Goal: Information Seeking & Learning: Understand process/instructions

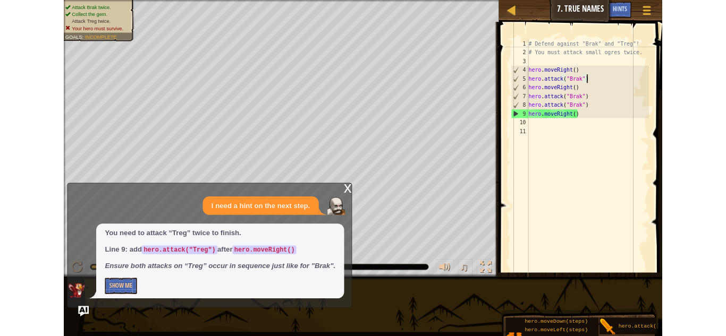
scroll to position [5, 0]
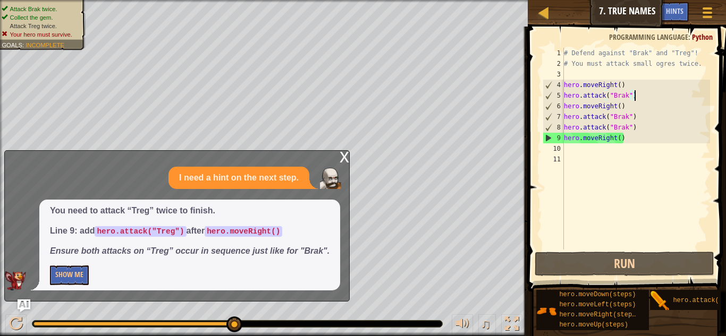
click at [627, 129] on div "# Defend against "Brak" and "Treg"! # You must attack small ogres twice. hero .…" at bounding box center [636, 159] width 148 height 223
click at [563, 134] on div "9" at bounding box center [553, 138] width 21 height 11
type textarea "hero.moveRight()"
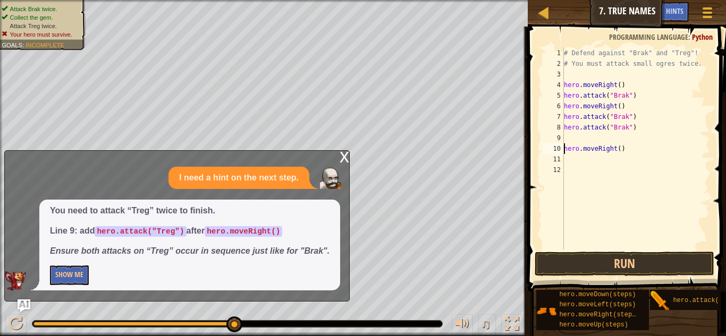
click at [563, 136] on div "9" at bounding box center [553, 138] width 21 height 11
type textarea "hero.attack("Brak")"
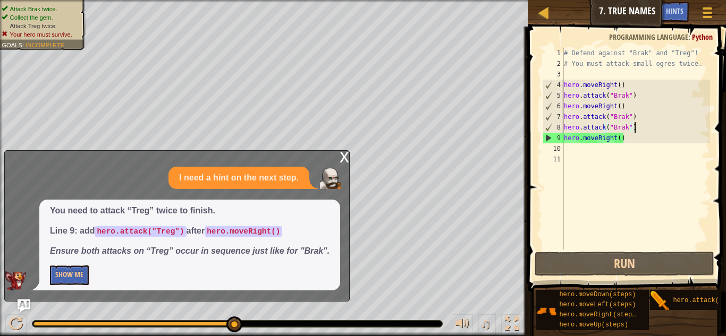
click at [574, 157] on div "# Defend against "Brak" and "Treg"! # You must attack small ogres twice. hero .…" at bounding box center [636, 159] width 148 height 223
click at [577, 145] on div "# Defend against "Brak" and "Treg"! # You must attack small ogres twice. hero .…" at bounding box center [636, 159] width 148 height 223
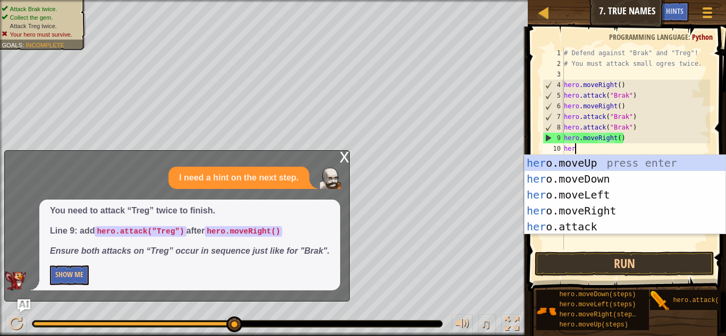
scroll to position [5, 2]
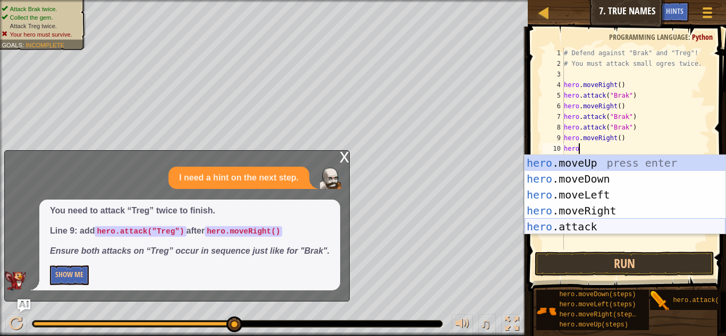
click at [565, 229] on div "hero .moveUp press enter hero .moveDown press enter hero .moveLeft press enter …" at bounding box center [625, 211] width 201 height 112
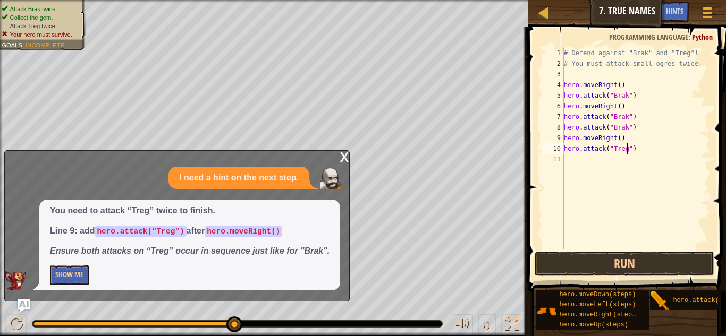
scroll to position [5, 10]
type textarea "hero.attack("Treg")"
click at [645, 257] on button "Run" at bounding box center [625, 264] width 180 height 24
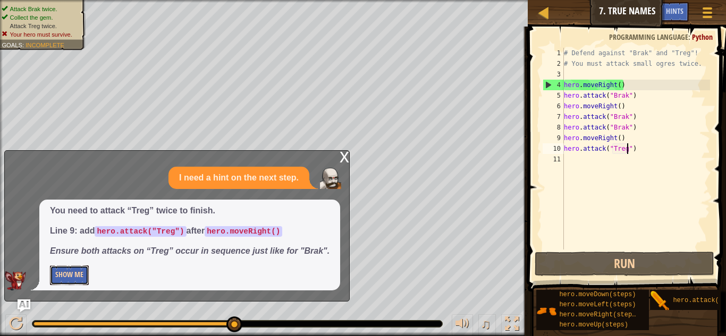
click at [73, 268] on button "Show Me" at bounding box center [69, 276] width 39 height 20
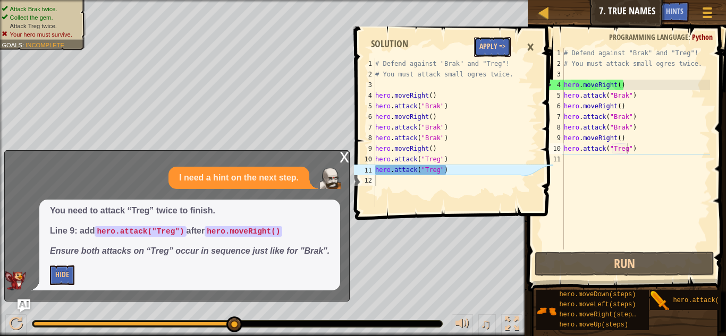
click at [500, 55] on button "Apply =>" at bounding box center [492, 47] width 37 height 20
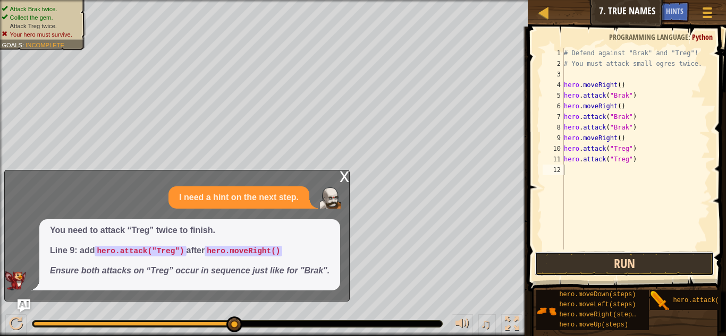
click at [611, 255] on button "Run" at bounding box center [625, 264] width 180 height 24
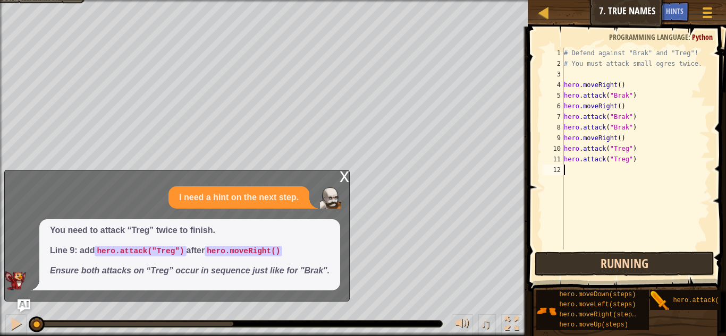
scroll to position [5, 0]
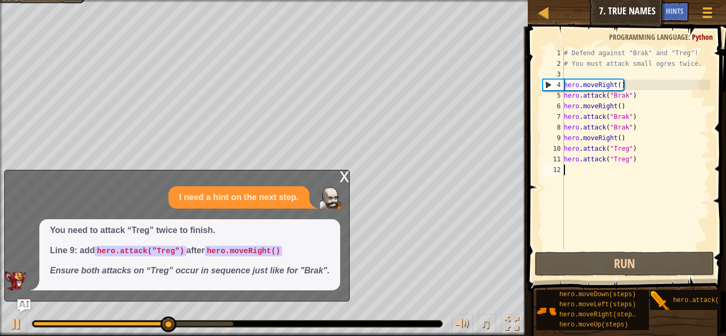
click at [345, 178] on div "x" at bounding box center [345, 176] width 10 height 11
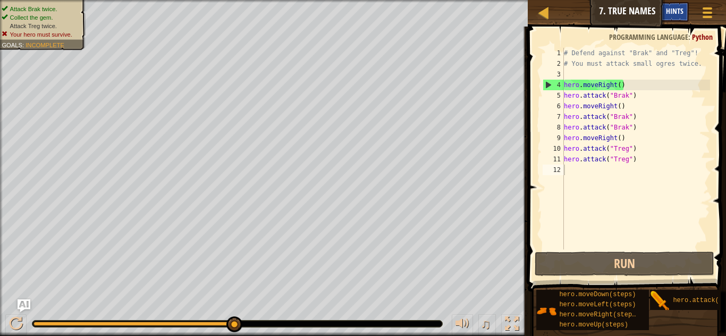
click at [678, 6] on span "Hints" at bounding box center [675, 11] width 18 height 10
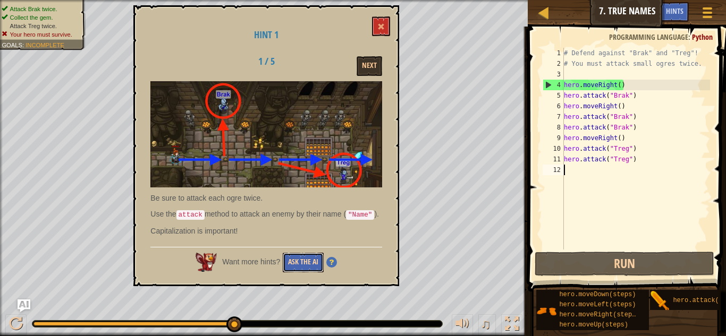
click at [297, 265] on button "Ask the AI" at bounding box center [303, 263] width 41 height 20
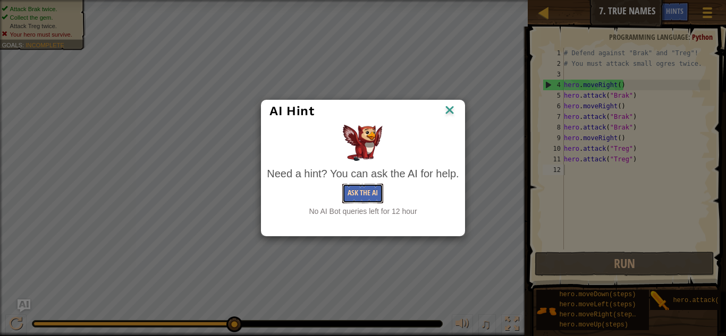
click at [353, 192] on button "Ask the AI" at bounding box center [362, 194] width 41 height 20
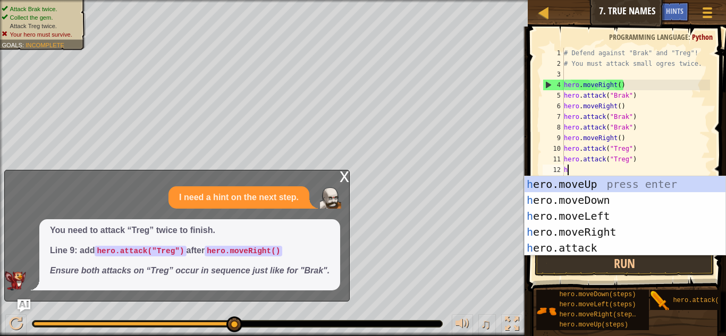
type textarea "hr"
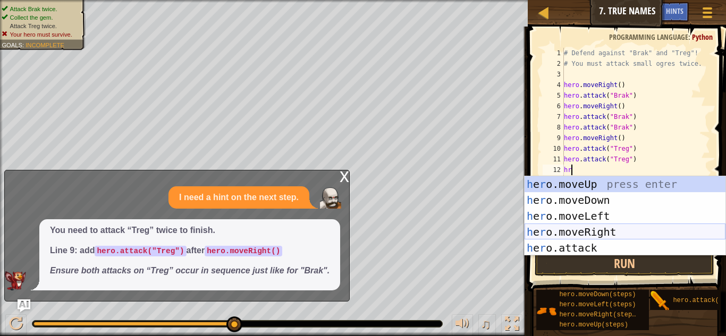
click at [549, 231] on div "h e r o.moveUp press enter h e r o.moveDown press enter h e r o.moveLeft press …" at bounding box center [625, 232] width 201 height 112
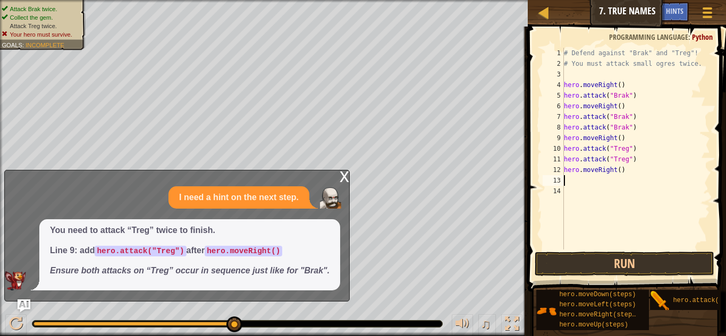
scroll to position [5, 0]
click at [586, 262] on button "Run" at bounding box center [625, 264] width 180 height 24
